Goal: Find specific page/section: Find specific page/section

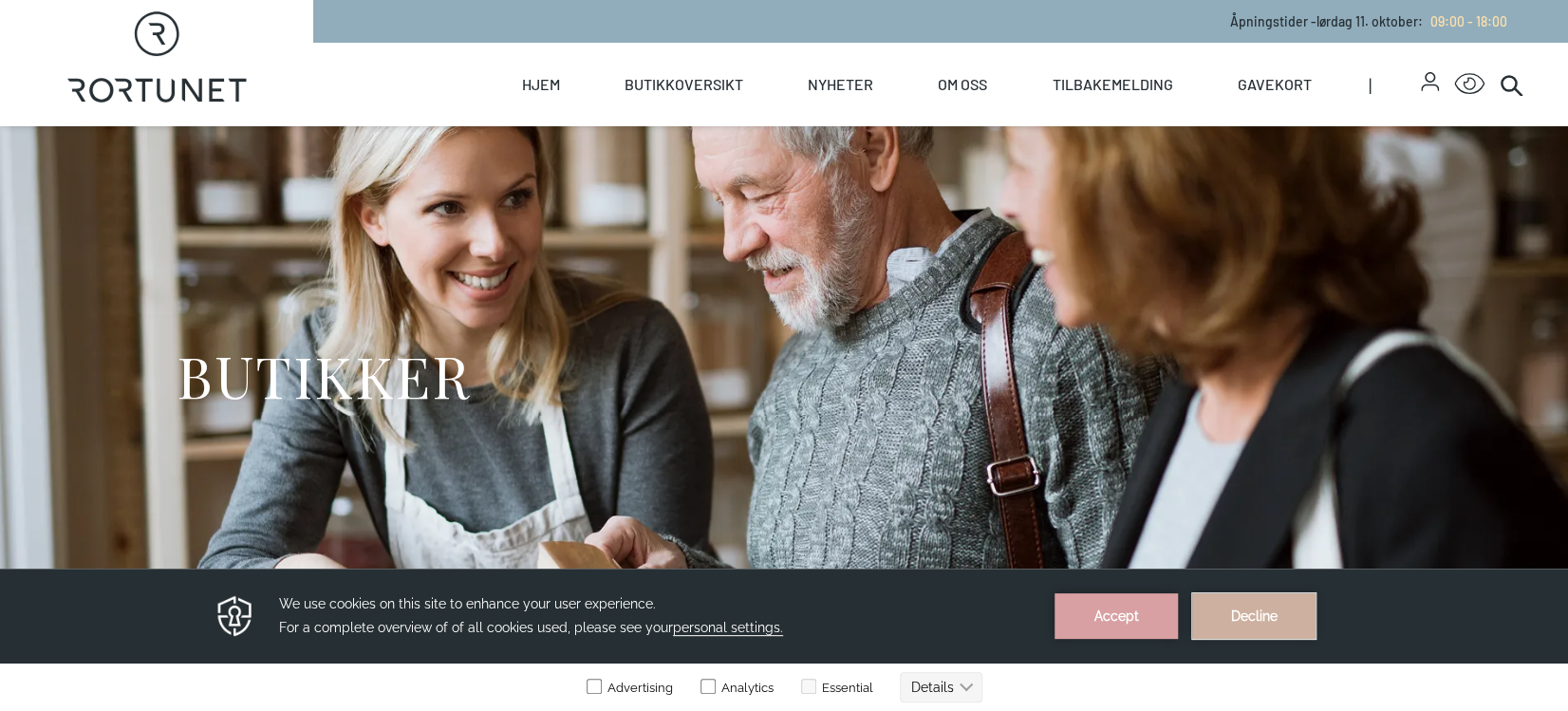
click at [1265, 603] on button "Decline" at bounding box center [1253, 617] width 123 height 46
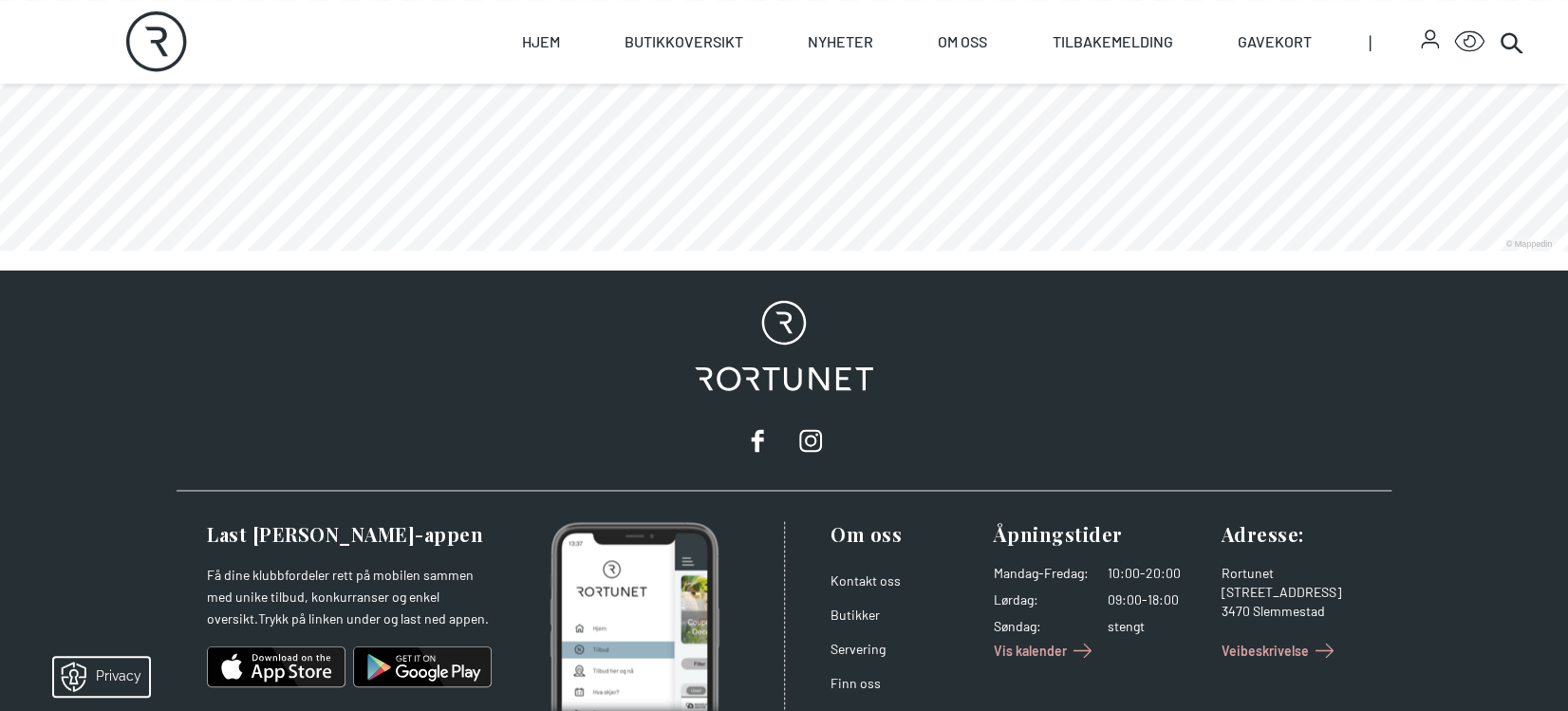
scroll to position [1551, 0]
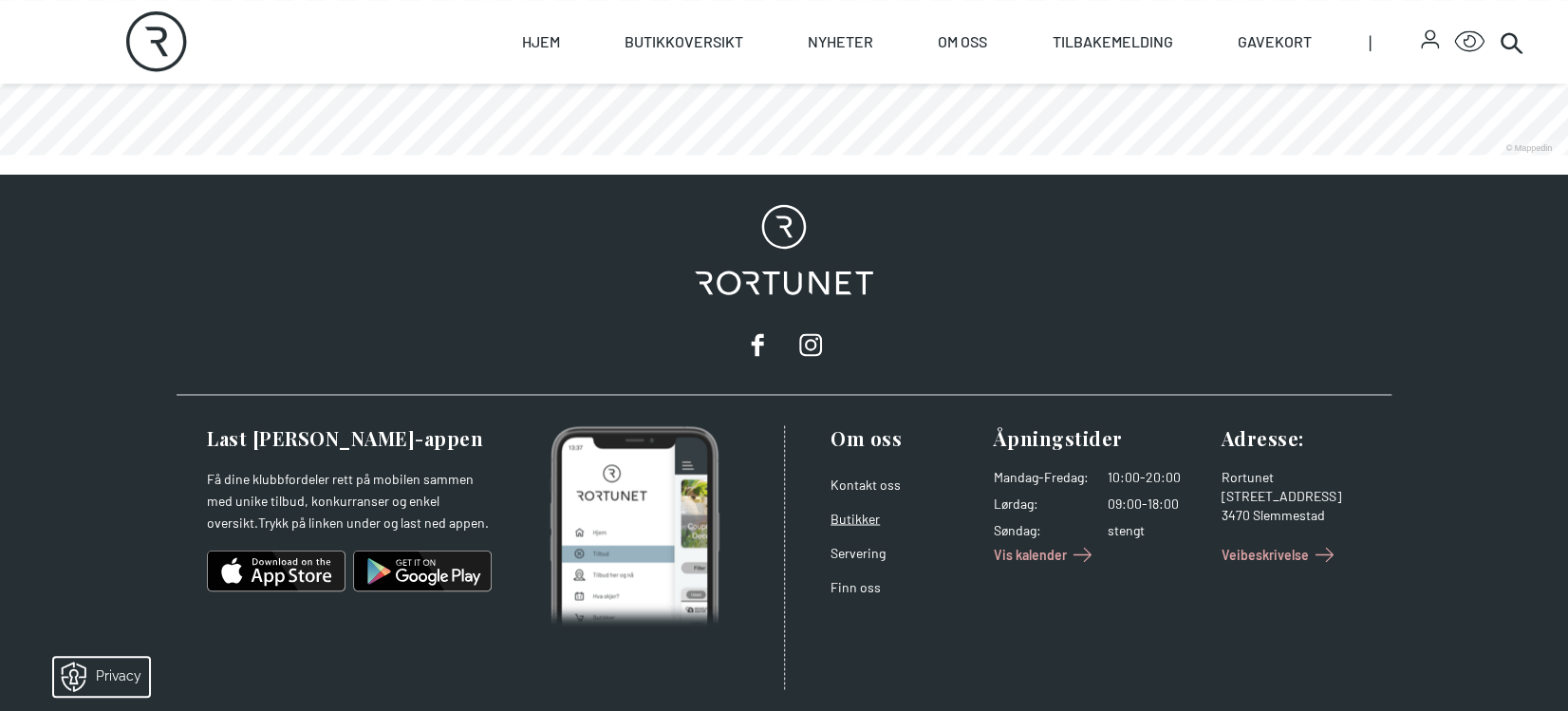
click at [871, 519] on link "Butikker" at bounding box center [855, 518] width 50 height 16
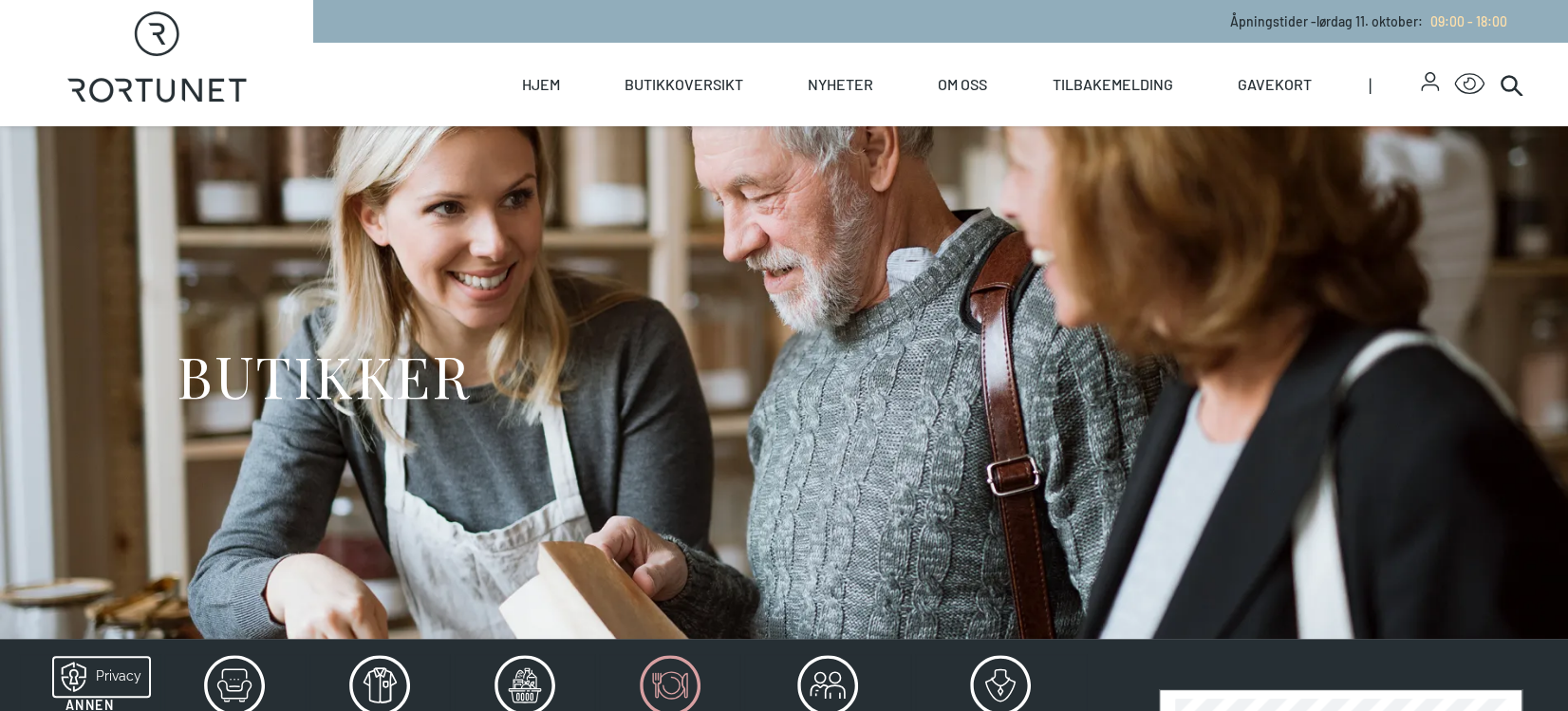
click at [684, 707] on icon at bounding box center [670, 685] width 61 height 61
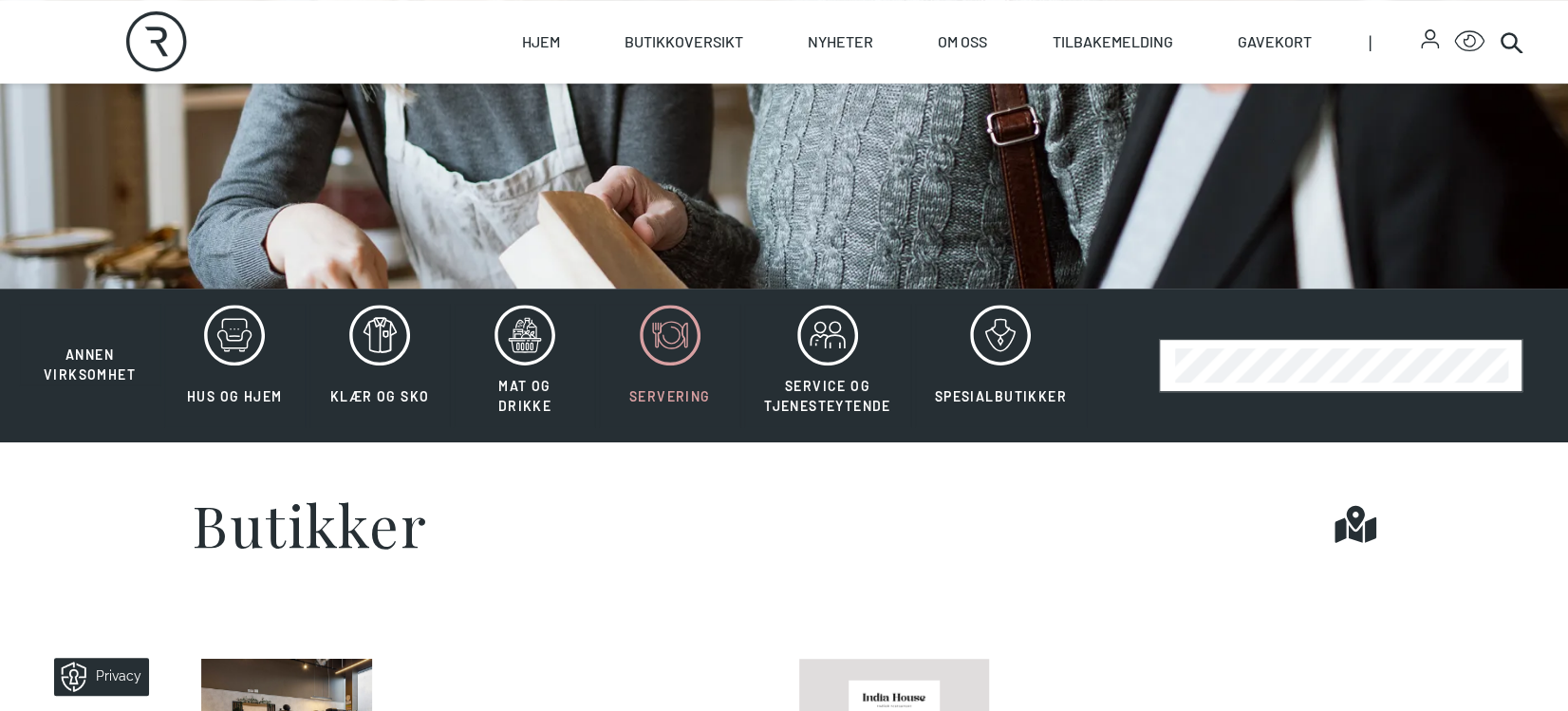
scroll to position [351, 0]
click at [519, 340] on icon at bounding box center [524, 336] width 33 height 33
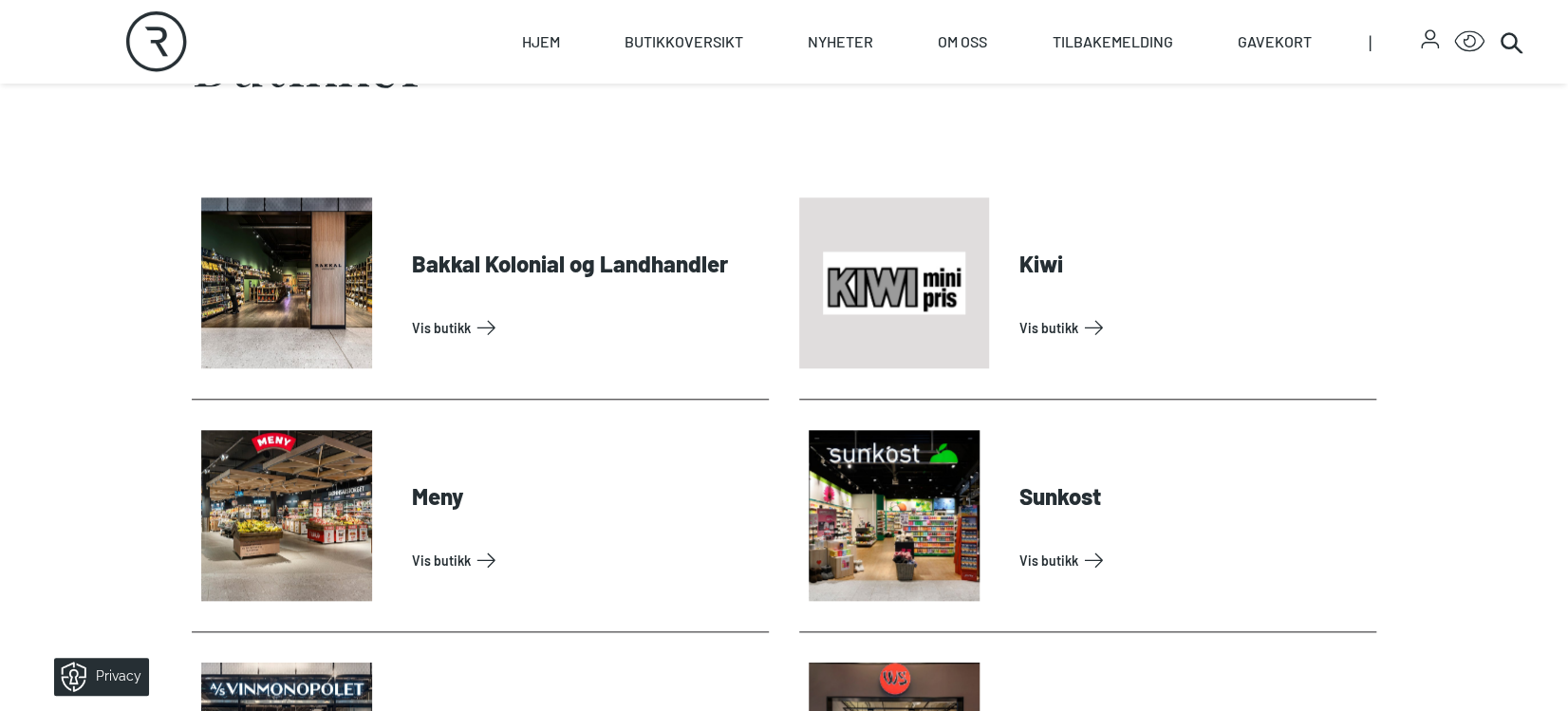
scroll to position [813, 0]
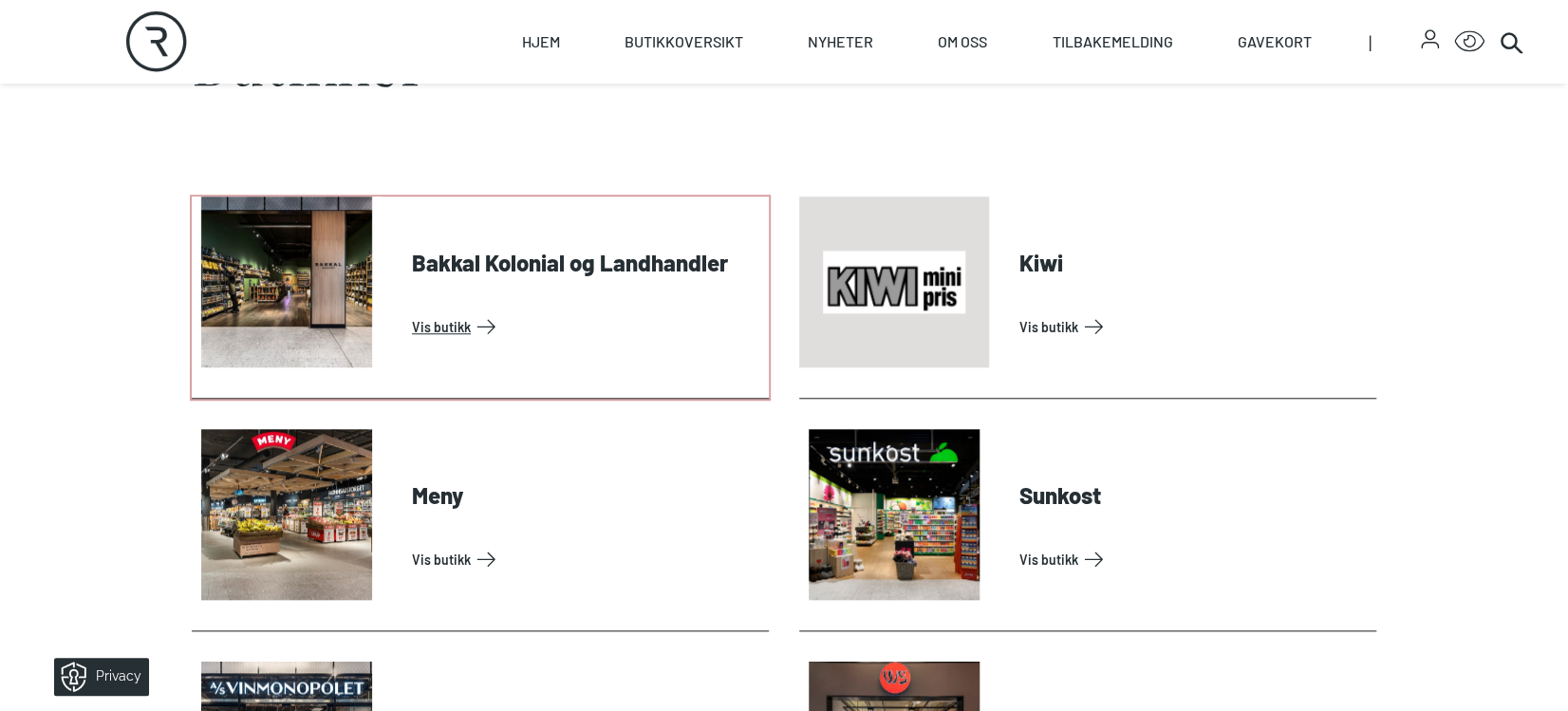
click at [442, 312] on link "Vis butikk" at bounding box center [587, 327] width 349 height 31
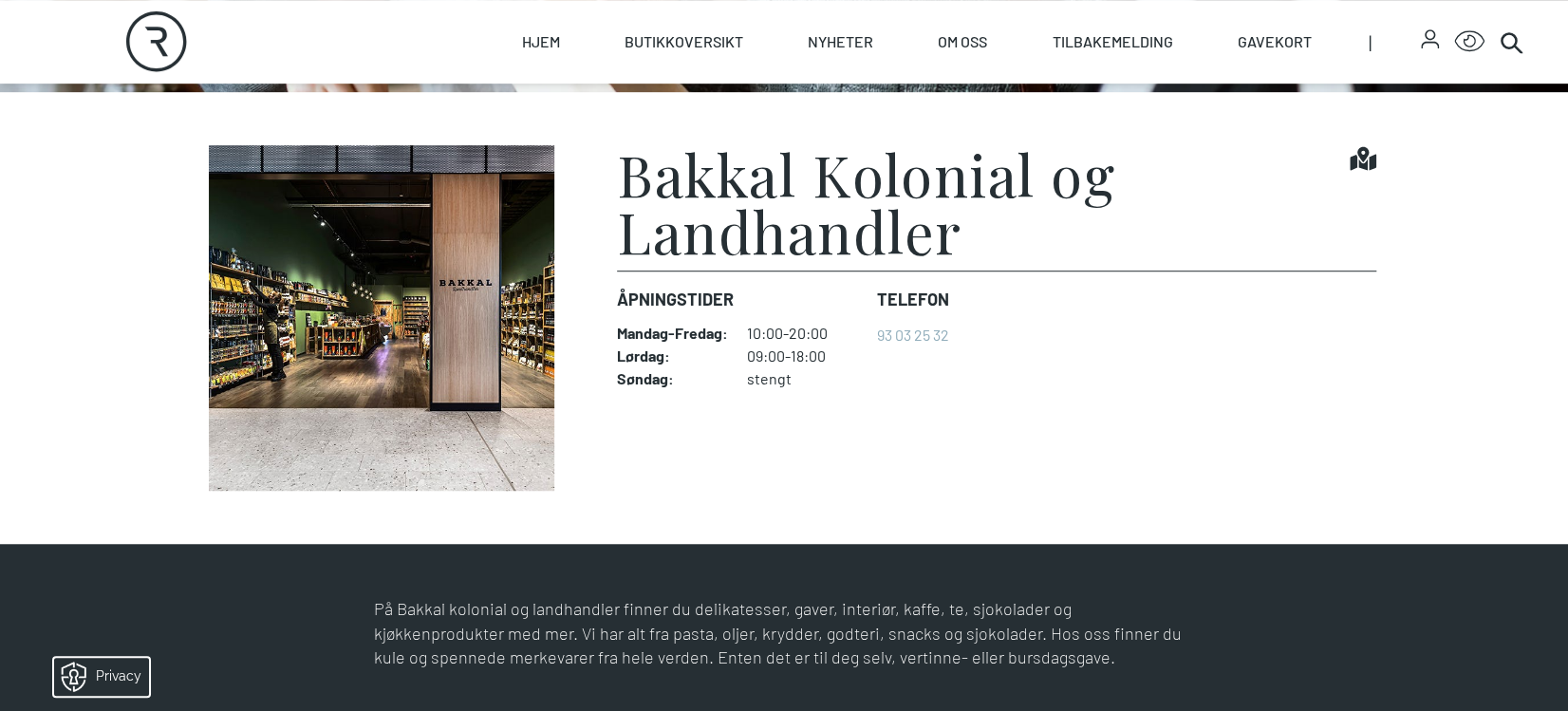
scroll to position [538, 0]
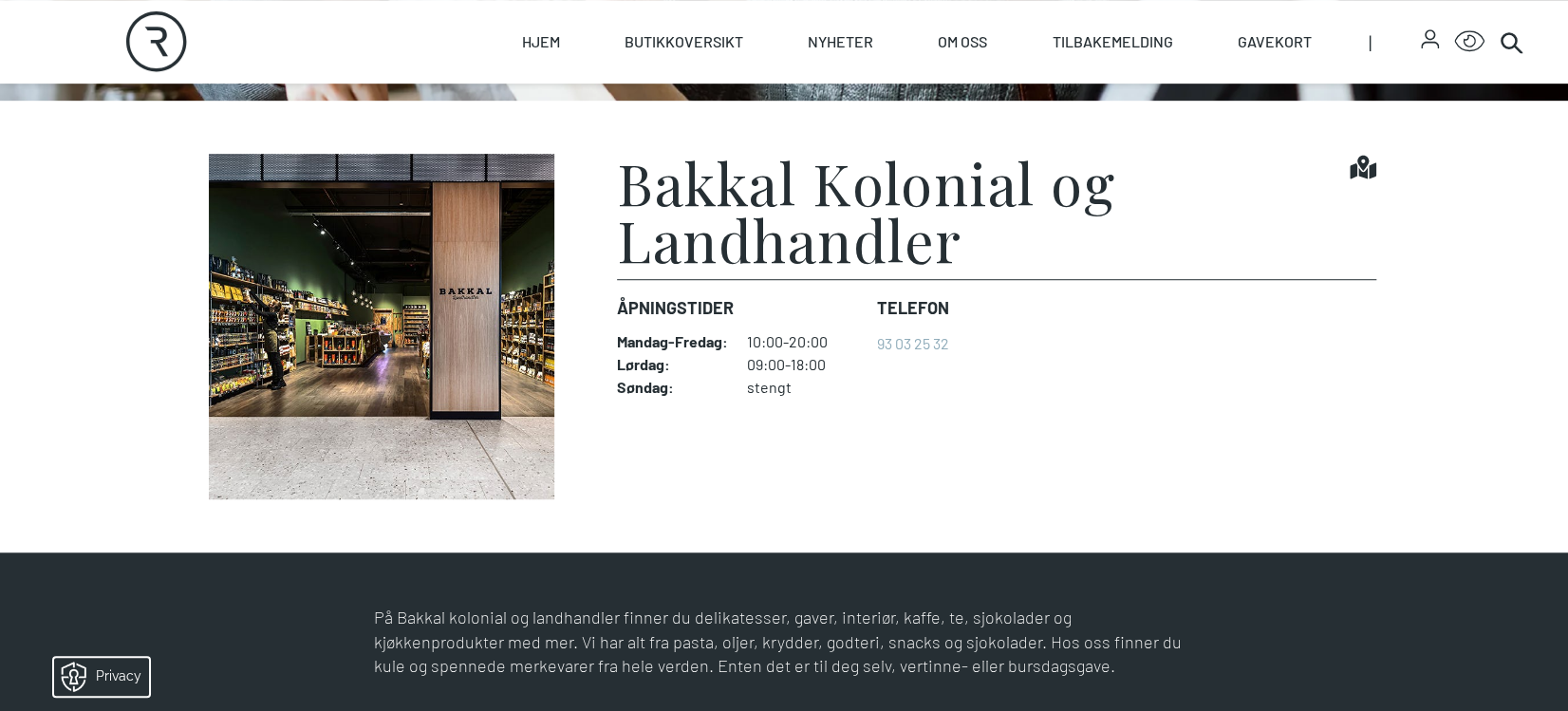
click at [464, 383] on img at bounding box center [381, 327] width 380 height 346
